Goal: Transaction & Acquisition: Obtain resource

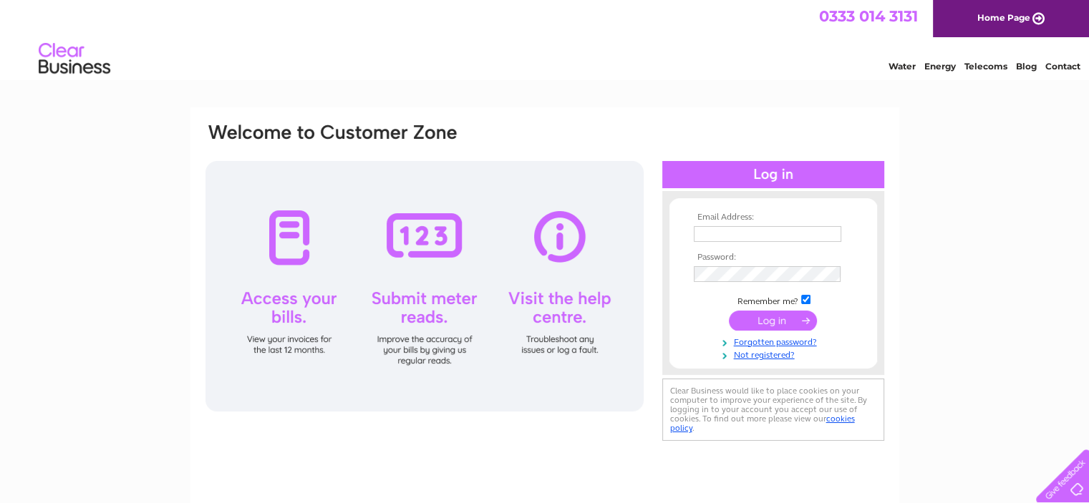
type input "[EMAIL_ADDRESS][DOMAIN_NAME]"
click at [765, 317] on input "submit" at bounding box center [773, 321] width 88 height 20
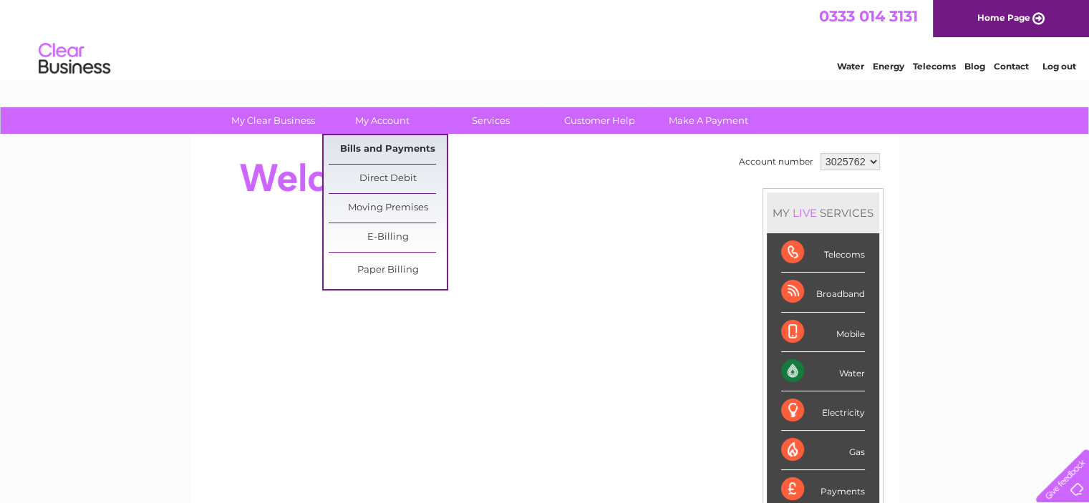
click at [387, 140] on link "Bills and Payments" at bounding box center [388, 149] width 118 height 29
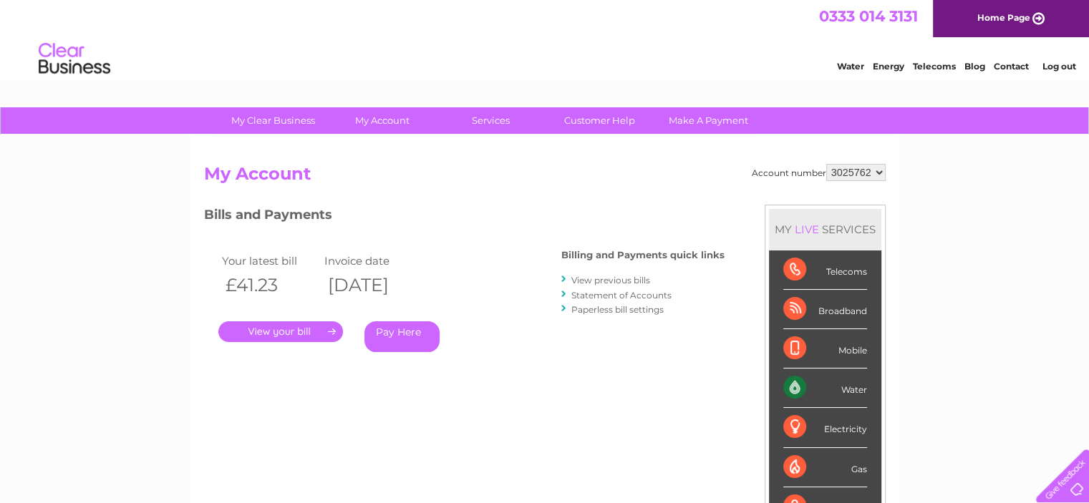
click at [301, 320] on div ". Pay Here" at bounding box center [361, 310] width 286 height 21
click at [301, 333] on link "." at bounding box center [280, 332] width 125 height 21
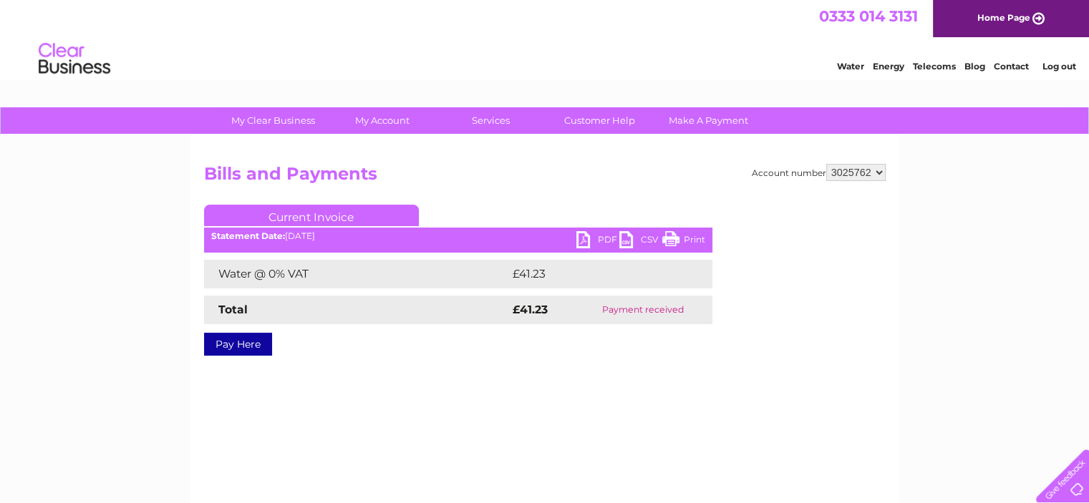
click at [584, 240] on link "PDF" at bounding box center [597, 241] width 43 height 21
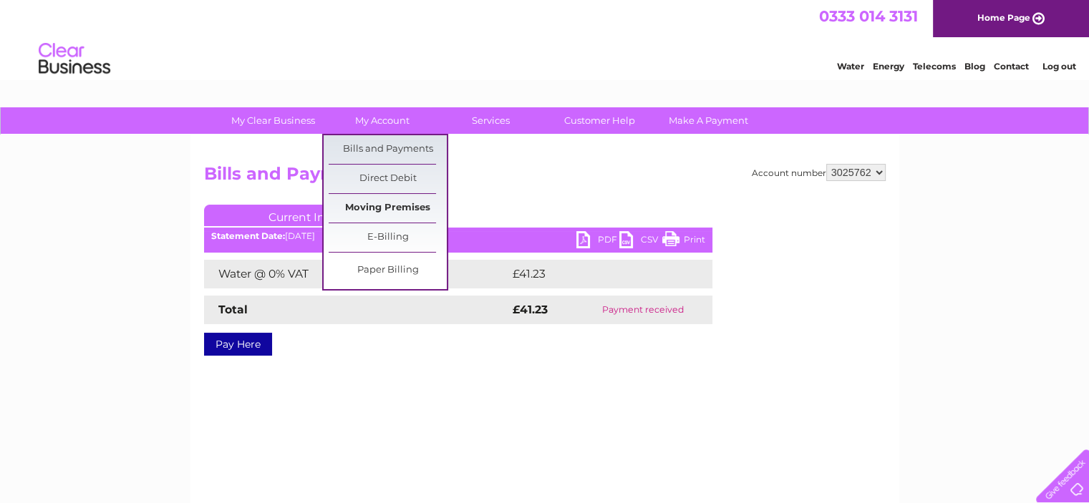
click at [395, 211] on link "Moving Premises" at bounding box center [388, 208] width 118 height 29
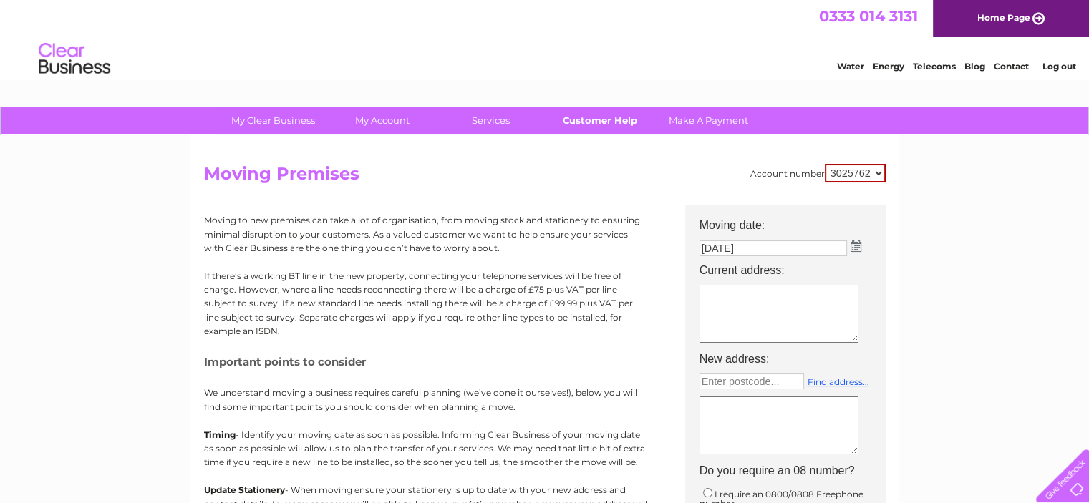
click at [609, 129] on link "Customer Help" at bounding box center [600, 120] width 118 height 26
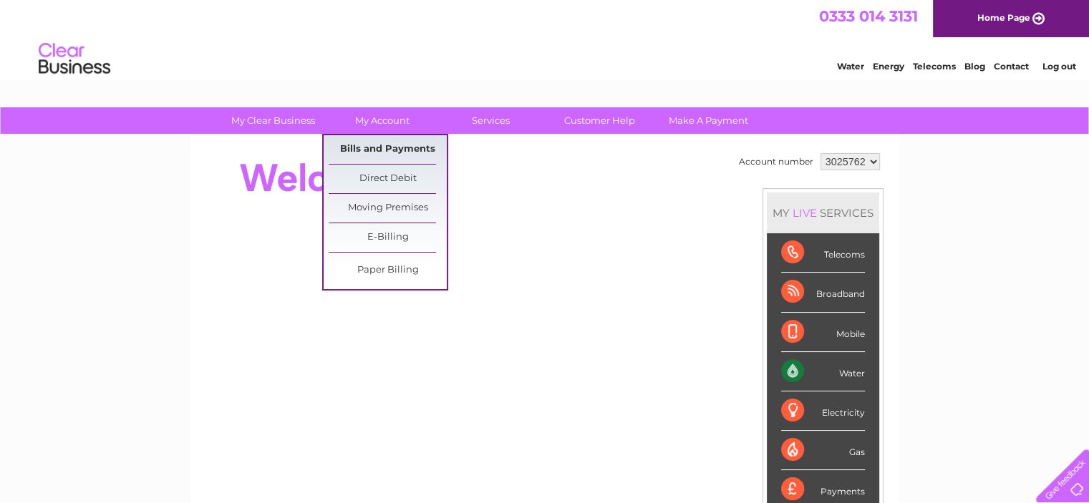
click at [381, 154] on link "Bills and Payments" at bounding box center [388, 149] width 118 height 29
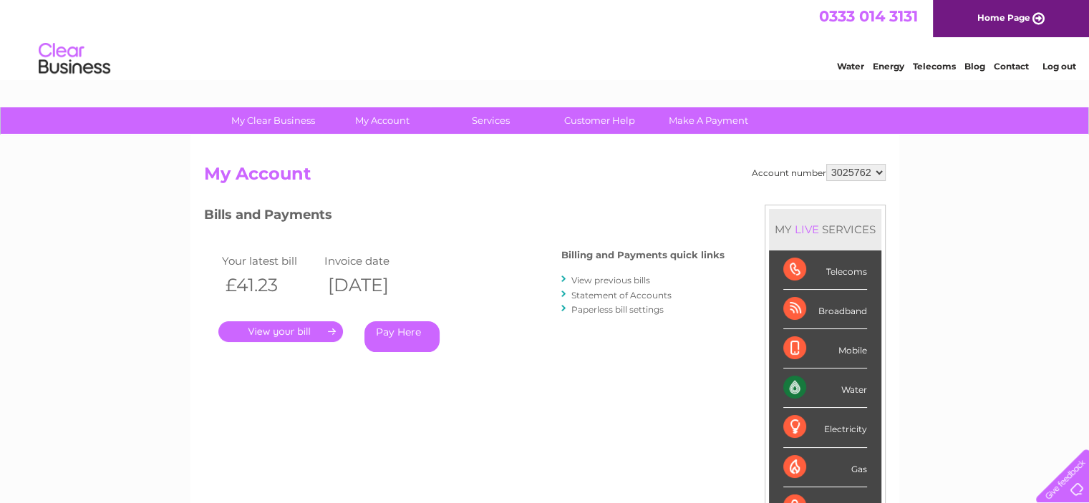
click at [299, 336] on link "." at bounding box center [280, 332] width 125 height 21
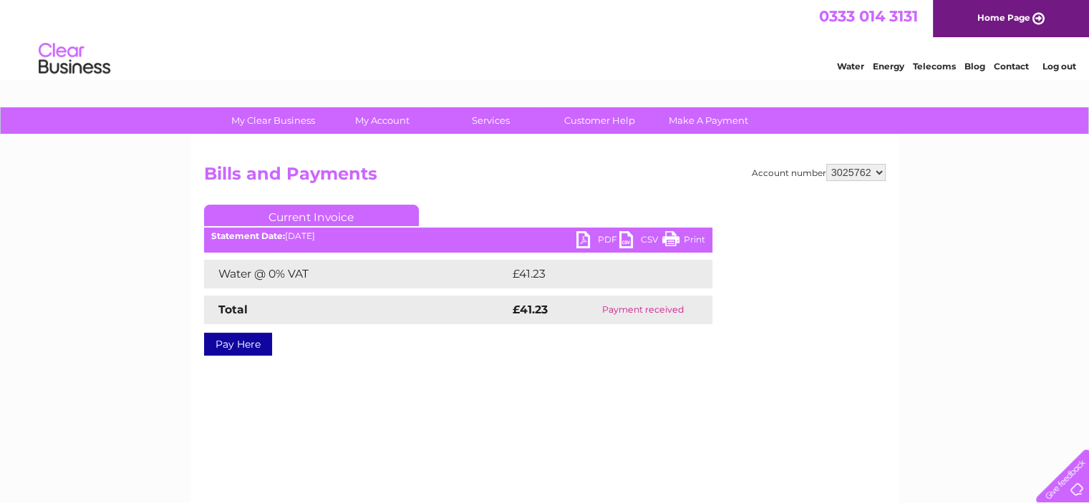
click at [599, 232] on link "PDF" at bounding box center [597, 241] width 43 height 21
